Goal: Task Accomplishment & Management: Manage account settings

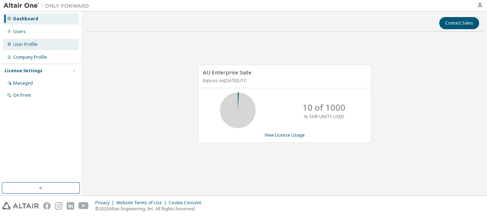
click at [28, 46] on div "User Profile" at bounding box center [25, 45] width 24 height 6
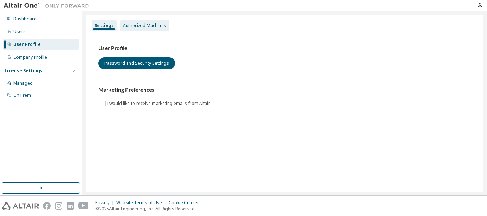
click at [142, 26] on div "Authorized Machines" at bounding box center [144, 26] width 43 height 6
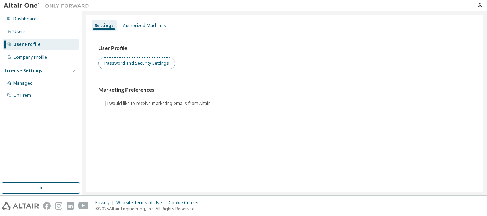
click at [128, 63] on button "Password and Security Settings" at bounding box center [136, 63] width 77 height 12
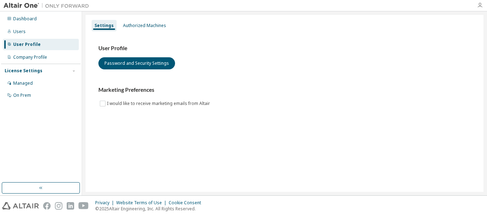
click at [481, 5] on icon "button" at bounding box center [480, 5] width 6 height 6
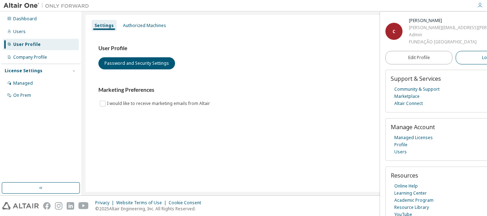
click at [482, 61] on span "Logout" at bounding box center [489, 57] width 15 height 7
